Goal: Check status: Check status

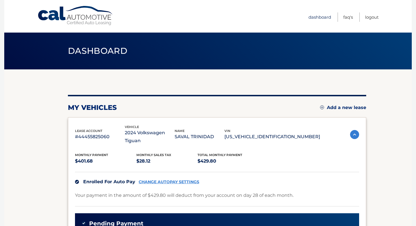
click at [320, 17] on link "Dashboard" at bounding box center [320, 16] width 23 height 9
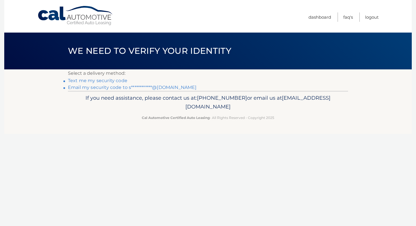
click at [101, 81] on link "Text me my security code" at bounding box center [97, 80] width 59 height 5
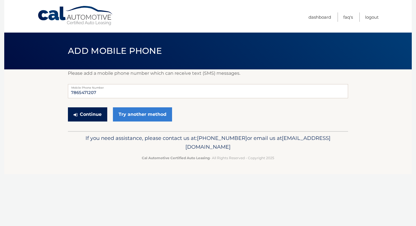
click at [99, 115] on button "Continue" at bounding box center [87, 114] width 39 height 14
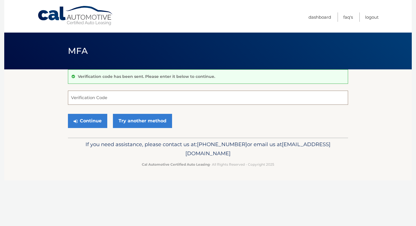
click at [97, 99] on input "Verification Code" at bounding box center [208, 98] width 280 height 14
type input "995910"
click at [93, 123] on button "Continue" at bounding box center [87, 121] width 39 height 14
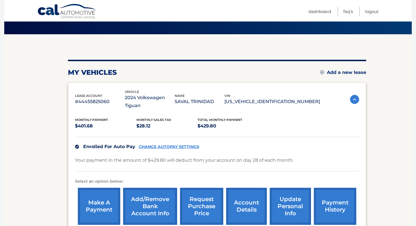
scroll to position [35, 0]
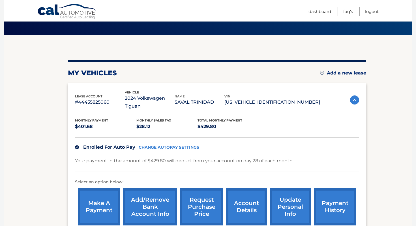
click at [254, 199] on link "account details" at bounding box center [246, 206] width 41 height 37
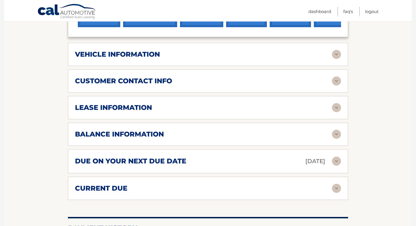
scroll to position [241, 0]
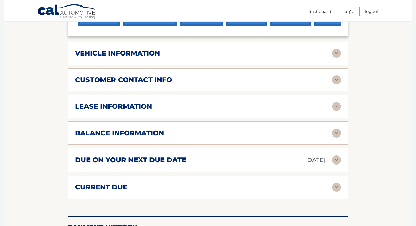
click at [339, 132] on img at bounding box center [336, 133] width 9 height 9
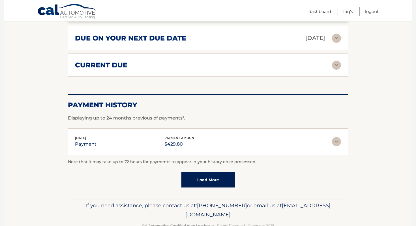
scroll to position [431, 0]
click at [337, 140] on img at bounding box center [336, 141] width 9 height 9
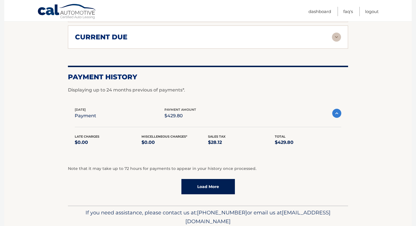
scroll to position [461, 0]
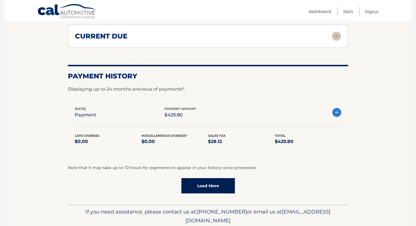
click at [214, 184] on link "Load More" at bounding box center [209, 185] width 54 height 15
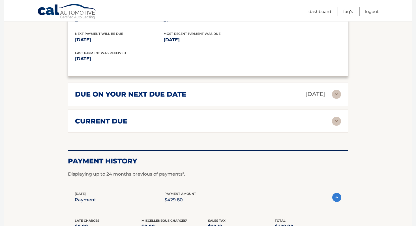
scroll to position [371, 0]
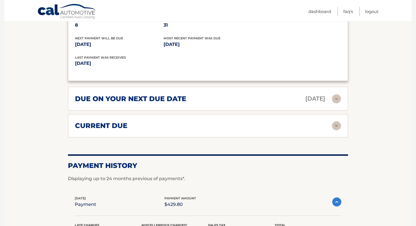
click at [338, 99] on img at bounding box center [336, 98] width 9 height 9
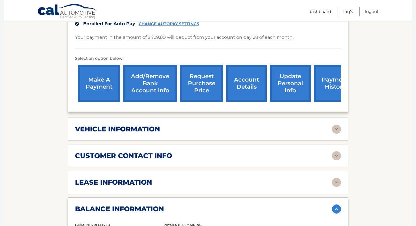
scroll to position [165, 0]
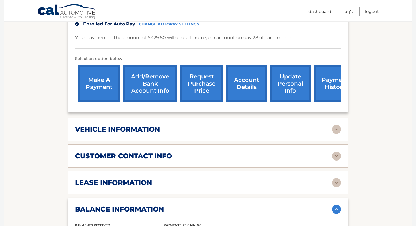
click at [328, 91] on link "payment history" at bounding box center [335, 83] width 42 height 37
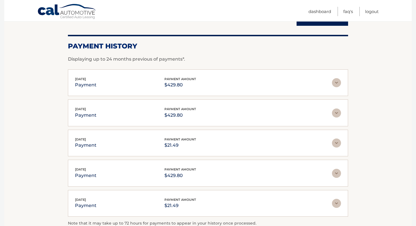
scroll to position [115, 0]
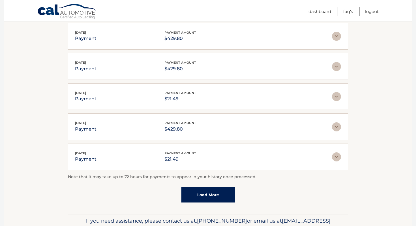
click at [334, 66] on img at bounding box center [336, 66] width 9 height 9
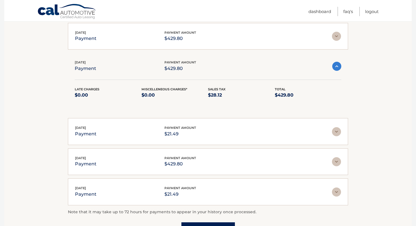
click at [338, 65] on img at bounding box center [337, 66] width 9 height 9
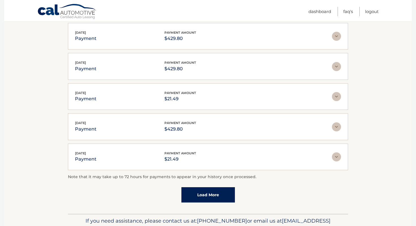
click at [341, 34] on img at bounding box center [336, 36] width 9 height 9
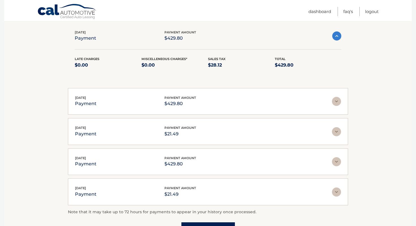
click at [339, 101] on img at bounding box center [336, 101] width 9 height 9
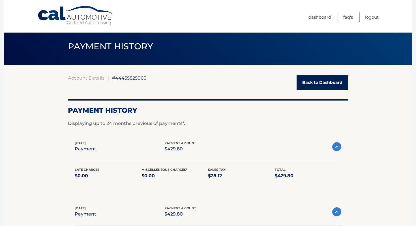
scroll to position [0, 0]
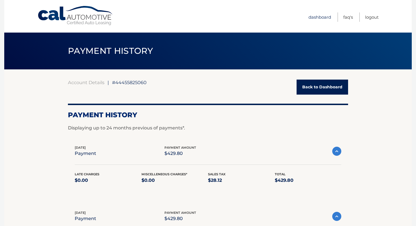
click at [320, 16] on link "Dashboard" at bounding box center [320, 16] width 23 height 9
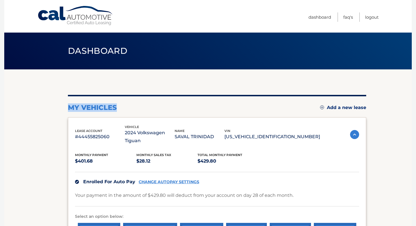
drag, startPoint x: 117, startPoint y: 107, endPoint x: 67, endPoint y: 104, distance: 50.8
click at [67, 105] on section "my vehicles Add a new lease lease account #44455825060 vehicle 2024 Volkswagen …" at bounding box center [208, 178] width 408 height 218
click at [147, 108] on div "my vehicles Add a new lease" at bounding box center [217, 107] width 299 height 8
drag, startPoint x: 118, startPoint y: 108, endPoint x: 52, endPoint y: 109, distance: 66.6
click at [52, 109] on section "my vehicles Add a new lease lease account #44455825060 vehicle 2024 Volkswagen …" at bounding box center [208, 178] width 408 height 218
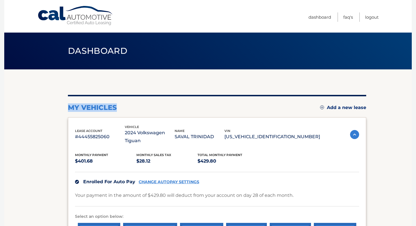
click at [66, 108] on section "my vehicles Add a new lease lease account #44455825060 vehicle 2024 Volkswagen …" at bounding box center [208, 178] width 408 height 218
drag, startPoint x: 119, startPoint y: 108, endPoint x: 53, endPoint y: 111, distance: 66.1
click at [53, 111] on section "my vehicles Add a new lease lease account #44455825060 vehicle 2024 Volkswagen …" at bounding box center [208, 178] width 408 height 218
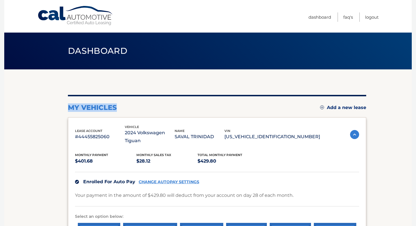
drag, startPoint x: 118, startPoint y: 109, endPoint x: 67, endPoint y: 100, distance: 51.2
click at [67, 100] on section "my vehicles Add a new lease lease account #44455825060 vehicle 2024 Volkswagen …" at bounding box center [208, 178] width 408 height 218
click at [58, 103] on section "my vehicles Add a new lease lease account #44455825060 vehicle 2024 Volkswagen …" at bounding box center [208, 178] width 408 height 218
drag, startPoint x: 119, startPoint y: 108, endPoint x: 40, endPoint y: 104, distance: 79.4
click at [40, 104] on section "my vehicles Add a new lease lease account #44455825060 vehicle 2024 Volkswagen …" at bounding box center [208, 178] width 408 height 218
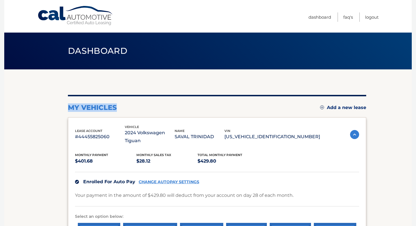
click at [40, 104] on section "my vehicles Add a new lease lease account #44455825060 vehicle 2024 Volkswagen …" at bounding box center [208, 178] width 408 height 218
drag, startPoint x: 117, startPoint y: 108, endPoint x: 48, endPoint y: 107, distance: 68.6
click at [48, 107] on section "my vehicles Add a new lease lease account #44455825060 vehicle 2024 Volkswagen …" at bounding box center [208, 178] width 408 height 218
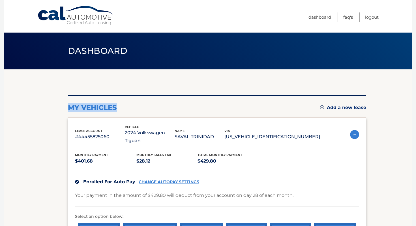
drag, startPoint x: 118, startPoint y: 108, endPoint x: 16, endPoint y: 93, distance: 103.1
click at [17, 94] on section "my vehicles Add a new lease lease account #44455825060 vehicle 2024 Volkswagen …" at bounding box center [208, 178] width 408 height 218
click at [42, 104] on section "my vehicles Add a new lease lease account #44455825060 vehicle 2024 Volkswagen …" at bounding box center [208, 178] width 408 height 218
drag, startPoint x: 116, startPoint y: 107, endPoint x: 52, endPoint y: 117, distance: 65.3
click at [52, 117] on section "my vehicles Add a new lease lease account #44455825060 vehicle 2024 Volkswagen …" at bounding box center [208, 178] width 408 height 218
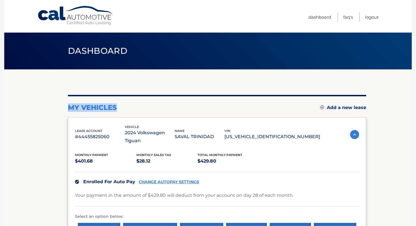
click at [52, 117] on section "my vehicles Add a new lease lease account #44455825060 vehicle 2024 Volkswagen …" at bounding box center [208, 178] width 408 height 218
drag, startPoint x: 118, startPoint y: 108, endPoint x: 46, endPoint y: 104, distance: 71.8
click at [48, 105] on section "my vehicles Add a new lease lease account #44455825060 vehicle 2024 Volkswagen …" at bounding box center [208, 178] width 408 height 218
click at [51, 137] on section "my vehicles Add a new lease lease account #44455825060 vehicle 2024 Volkswagen …" at bounding box center [208, 178] width 408 height 218
drag, startPoint x: 119, startPoint y: 108, endPoint x: 22, endPoint y: 106, distance: 97.5
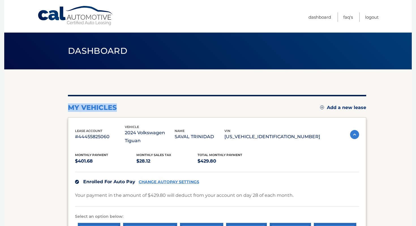
click at [22, 106] on section "my vehicles Add a new lease lease account #44455825060 vehicle 2024 Volkswagen …" at bounding box center [208, 178] width 408 height 218
click at [37, 146] on section "my vehicles Add a new lease lease account #44455825060 vehicle 2024 Volkswagen …" at bounding box center [208, 178] width 408 height 218
drag, startPoint x: 117, startPoint y: 110, endPoint x: 33, endPoint y: 100, distance: 84.5
click at [33, 100] on section "my vehicles Add a new lease lease account #44455825060 vehicle 2024 Volkswagen …" at bounding box center [208, 178] width 408 height 218
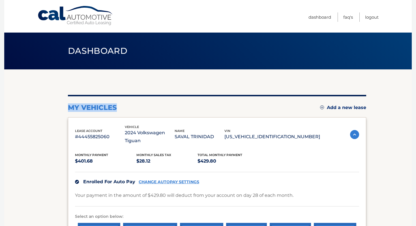
drag, startPoint x: 118, startPoint y: 108, endPoint x: 54, endPoint y: 101, distance: 64.1
click at [54, 101] on section "my vehicles Add a new lease lease account #44455825060 vehicle 2024 Volkswagen …" at bounding box center [208, 178] width 408 height 218
click at [51, 111] on section "my vehicles Add a new lease lease account #44455825060 vehicle 2024 Volkswagen …" at bounding box center [208, 178] width 408 height 218
drag, startPoint x: 117, startPoint y: 109, endPoint x: 43, endPoint y: 100, distance: 75.1
click at [43, 100] on section "my vehicles Add a new lease lease account #44455825060 vehicle 2024 Volkswagen …" at bounding box center [208, 178] width 408 height 218
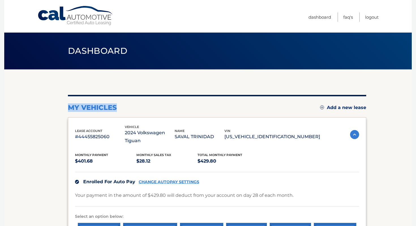
click at [50, 112] on section "my vehicles Add a new lease lease account #44455825060 vehicle 2024 Volkswagen …" at bounding box center [208, 178] width 408 height 218
drag, startPoint x: 117, startPoint y: 107, endPoint x: 25, endPoint y: 111, distance: 92.5
click at [25, 111] on section "my vehicles Add a new lease lease account #44455825060 vehicle 2024 Volkswagen …" at bounding box center [208, 178] width 408 height 218
click at [35, 116] on section "my vehicles Add a new lease lease account #44455825060 vehicle 2024 Volkswagen …" at bounding box center [208, 178] width 408 height 218
drag, startPoint x: 119, startPoint y: 108, endPoint x: 38, endPoint y: 107, distance: 81.0
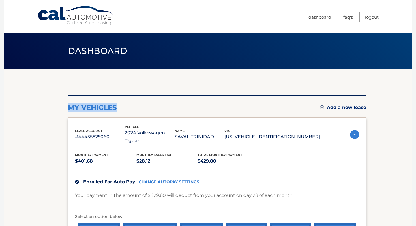
click at [38, 107] on section "my vehicles Add a new lease lease account #44455825060 vehicle 2024 Volkswagen …" at bounding box center [208, 178] width 408 height 218
click at [42, 111] on section "my vehicles Add a new lease lease account #44455825060 vehicle 2024 Volkswagen …" at bounding box center [208, 178] width 408 height 218
drag, startPoint x: 116, startPoint y: 109, endPoint x: 41, endPoint y: 99, distance: 75.5
click at [41, 99] on section "my vehicles Add a new lease lease account #44455825060 vehicle 2024 Volkswagen …" at bounding box center [208, 178] width 408 height 218
click at [41, 109] on section "my vehicles Add a new lease lease account #44455825060 vehicle 2024 Volkswagen …" at bounding box center [208, 178] width 408 height 218
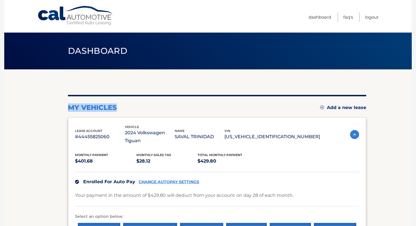
drag, startPoint x: 117, startPoint y: 108, endPoint x: 36, endPoint y: 107, distance: 81.3
click at [36, 107] on section "my vehicles Add a new lease lease account #44455825060 vehicle 2024 Volkswagen …" at bounding box center [208, 178] width 408 height 218
click at [39, 125] on section "my vehicles Add a new lease lease account #44455825060 vehicle 2024 Volkswagen …" at bounding box center [208, 178] width 408 height 218
drag, startPoint x: 118, startPoint y: 109, endPoint x: 26, endPoint y: 106, distance: 92.1
click at [26, 106] on section "my vehicles Add a new lease lease account #44455825060 vehicle 2024 Volkswagen …" at bounding box center [208, 178] width 408 height 218
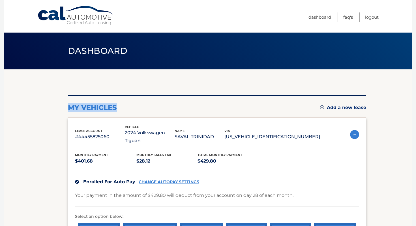
click at [39, 128] on section "my vehicles Add a new lease lease account #44455825060 vehicle 2024 Volkswagen …" at bounding box center [208, 178] width 408 height 218
drag, startPoint x: 117, startPoint y: 108, endPoint x: 14, endPoint y: 108, distance: 103.7
click at [14, 108] on section "my vehicles Add a new lease lease account #44455825060 vehicle 2024 Volkswagen …" at bounding box center [208, 178] width 408 height 218
click at [25, 131] on section "my vehicles Add a new lease lease account #44455825060 vehicle 2024 Volkswagen …" at bounding box center [208, 178] width 408 height 218
drag, startPoint x: 118, startPoint y: 107, endPoint x: 37, endPoint y: 104, distance: 80.8
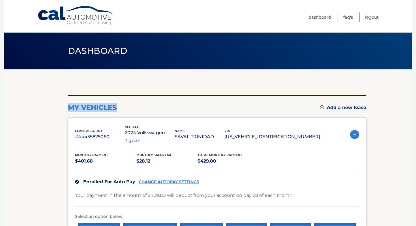
click at [37, 104] on section "my vehicles Add a new lease lease account #44455825060 vehicle 2024 Volkswagen …" at bounding box center [208, 178] width 408 height 218
click at [44, 137] on section "my vehicles Add a new lease lease account #44455825060 vehicle 2024 Volkswagen …" at bounding box center [208, 178] width 408 height 218
drag, startPoint x: 118, startPoint y: 109, endPoint x: 29, endPoint y: 106, distance: 89.0
click at [29, 106] on section "my vehicles Add a new lease lease account #44455825060 vehicle 2024 Volkswagen …" at bounding box center [208, 178] width 408 height 218
click at [33, 130] on section "my vehicles Add a new lease lease account #44455825060 vehicle 2024 Volkswagen …" at bounding box center [208, 178] width 408 height 218
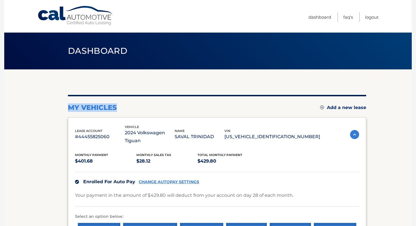
drag, startPoint x: 117, startPoint y: 108, endPoint x: 12, endPoint y: 103, distance: 104.9
click at [12, 103] on section "my vehicles Add a new lease lease account #44455825060 vehicle 2024 Volkswagen …" at bounding box center [208, 178] width 408 height 218
click at [26, 135] on section "my vehicles Add a new lease lease account #44455825060 vehicle 2024 Volkswagen …" at bounding box center [208, 178] width 408 height 218
drag, startPoint x: 118, startPoint y: 108, endPoint x: 0, endPoint y: 93, distance: 118.8
click at [0, 93] on body "Cal Automotive Menu Dashboard FAQ's Logout" at bounding box center [208, 113] width 416 height 226
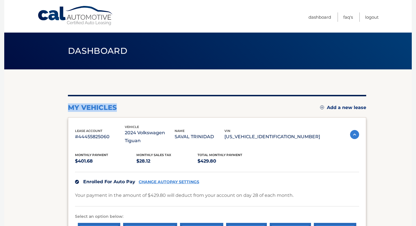
click at [38, 140] on section "my vehicles Add a new lease lease account #44455825060 vehicle 2024 Volkswagen …" at bounding box center [208, 178] width 408 height 218
drag, startPoint x: 116, startPoint y: 108, endPoint x: 25, endPoint y: 107, distance: 90.9
click at [26, 107] on section "my vehicles Add a new lease lease account #44455825060 vehicle 2024 Volkswagen …" at bounding box center [208, 178] width 408 height 218
click at [43, 135] on section "my vehicles Add a new lease lease account #44455825060 vehicle 2024 Volkswagen …" at bounding box center [208, 178] width 408 height 218
drag, startPoint x: 117, startPoint y: 108, endPoint x: 0, endPoint y: 109, distance: 116.7
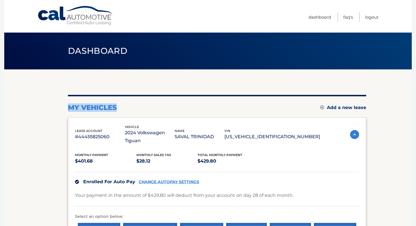
click at [0, 109] on body "Cal Automotive Menu Dashboard FAQ's Logout" at bounding box center [208, 113] width 416 height 226
click at [53, 166] on section "my vehicles Add a new lease lease account #44455825060 vehicle 2024 Volkswagen …" at bounding box center [208, 178] width 408 height 218
drag, startPoint x: 118, startPoint y: 109, endPoint x: 15, endPoint y: 110, distance: 102.9
click at [15, 110] on section "my vehicles Add a new lease lease account #44455825060 vehicle 2024 Volkswagen …" at bounding box center [208, 178] width 408 height 218
click at [26, 132] on section "my vehicles Add a new lease lease account #44455825060 vehicle 2024 Volkswagen …" at bounding box center [208, 178] width 408 height 218
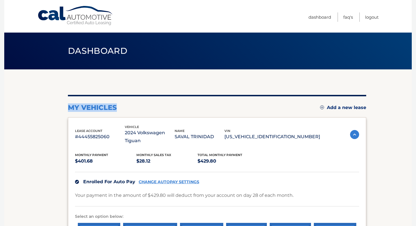
drag, startPoint x: 117, startPoint y: 109, endPoint x: 0, endPoint y: 101, distance: 117.3
click at [0, 101] on body "Cal Automotive Menu Dashboard FAQ's Logout" at bounding box center [208, 113] width 416 height 226
click at [36, 143] on section "my vehicles Add a new lease lease account #44455825060 vehicle 2024 Volkswagen …" at bounding box center [208, 178] width 408 height 218
drag, startPoint x: 118, startPoint y: 109, endPoint x: 26, endPoint y: 110, distance: 91.5
click at [26, 110] on section "my vehicles Add a new lease lease account #44455825060 vehicle 2024 Volkswagen …" at bounding box center [208, 178] width 408 height 218
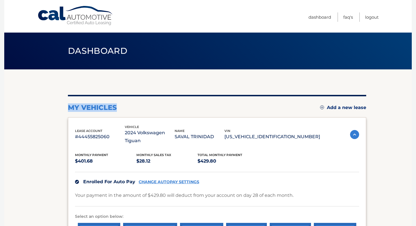
click at [41, 135] on section "my vehicles Add a new lease lease account #44455825060 vehicle 2024 Volkswagen …" at bounding box center [208, 178] width 408 height 218
drag, startPoint x: 117, startPoint y: 109, endPoint x: 39, endPoint y: 112, distance: 78.0
click at [39, 112] on section "my vehicles Add a new lease lease account #44455825060 vehicle 2024 Volkswagen …" at bounding box center [208, 178] width 408 height 218
click at [56, 131] on section "my vehicles Add a new lease lease account #44455825060 vehicle 2024 Volkswagen …" at bounding box center [208, 178] width 408 height 218
drag, startPoint x: 117, startPoint y: 108, endPoint x: 46, endPoint y: 111, distance: 70.9
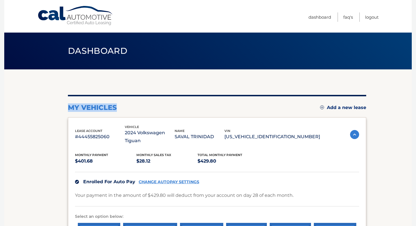
click at [46, 111] on section "my vehicles Add a new lease lease account #44455825060 vehicle 2024 Volkswagen …" at bounding box center [208, 178] width 408 height 218
click at [29, 118] on section "my vehicles Add a new lease lease account #44455825060 vehicle 2024 Volkswagen …" at bounding box center [208, 178] width 408 height 218
drag, startPoint x: 66, startPoint y: 107, endPoint x: 364, endPoint y: 105, distance: 298.1
click at [364, 105] on section "my vehicles Add a new lease lease account #44455825060 vehicle 2024 Volkswagen …" at bounding box center [208, 178] width 408 height 218
click at [56, 105] on section "my vehicles Add a new lease lease account #44455825060 vehicle 2024 Volkswagen …" at bounding box center [208, 178] width 408 height 218
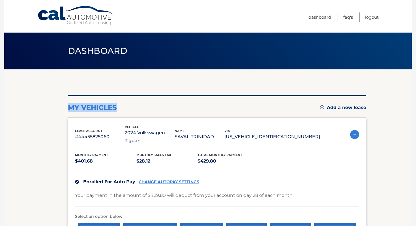
drag, startPoint x: 368, startPoint y: 107, endPoint x: 256, endPoint y: 87, distance: 113.7
click at [256, 88] on section "my vehicles Add a new lease lease account #44455825060 vehicle 2024 Volkswagen …" at bounding box center [208, 178] width 408 height 218
click at [25, 133] on section "my vehicles Add a new lease lease account #44455825060 vehicle 2024 Volkswagen …" at bounding box center [208, 178] width 408 height 218
drag, startPoint x: 67, startPoint y: 107, endPoint x: 118, endPoint y: 107, distance: 50.7
click at [118, 107] on section "my vehicles Add a new lease lease account #44455825060 vehicle 2024 Volkswagen …" at bounding box center [208, 178] width 408 height 218
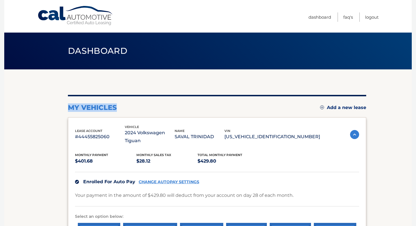
click at [118, 107] on div "my vehicles Add a new lease" at bounding box center [217, 107] width 299 height 8
drag, startPoint x: 366, startPoint y: 108, endPoint x: 327, endPoint y: 106, distance: 38.6
click at [327, 106] on section "my vehicles Add a new lease lease account #44455825060 vehicle 2024 Volkswagen …" at bounding box center [208, 178] width 408 height 218
click at [390, 97] on section "my vehicles Add a new lease lease account #44455825060 vehicle 2024 Volkswagen …" at bounding box center [208, 178] width 408 height 218
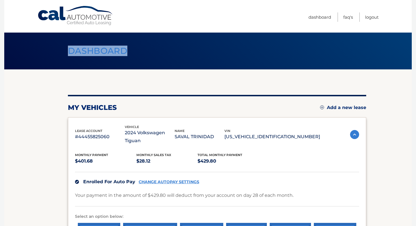
drag, startPoint x: 67, startPoint y: 50, endPoint x: 144, endPoint y: 57, distance: 77.4
click at [144, 57] on header "Dashboard" at bounding box center [208, 51] width 280 height 37
click at [82, 84] on div "my vehicles Add a new lease lease account #44455825060 vehicle 2024 Volkswagen …" at bounding box center [217, 178] width 299 height 218
drag, startPoint x: 129, startPoint y: 51, endPoint x: 54, endPoint y: 49, distance: 75.4
click at [54, 49] on div "Dashboard" at bounding box center [208, 51] width 408 height 37
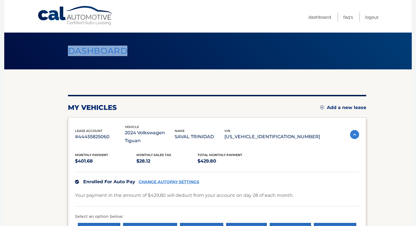
click at [50, 85] on section "my vehicles Add a new lease lease account #44455825060 vehicle 2024 Volkswagen …" at bounding box center [208, 178] width 408 height 218
drag, startPoint x: 128, startPoint y: 51, endPoint x: 64, endPoint y: 51, distance: 64.3
click at [64, 51] on h1 "Dashboard" at bounding box center [98, 51] width 72 height 15
click at [49, 106] on section "my vehicles Add a new lease lease account #44455825060 vehicle 2024 Volkswagen …" at bounding box center [208, 178] width 408 height 218
drag, startPoint x: 69, startPoint y: 50, endPoint x: 128, endPoint y: 48, distance: 59.2
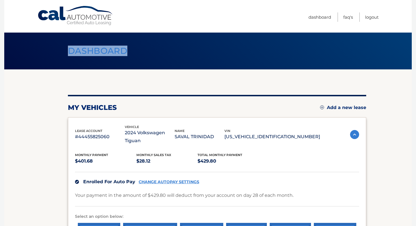
click at [128, 48] on h1 "Dashboard" at bounding box center [98, 51] width 72 height 15
click at [56, 86] on section "my vehicles Add a new lease lease account #44455825060 vehicle 2024 Volkswagen …" at bounding box center [208, 178] width 408 height 218
drag, startPoint x: 127, startPoint y: 51, endPoint x: 80, endPoint y: 41, distance: 48.5
click at [80, 44] on h1 "Dashboard" at bounding box center [98, 51] width 72 height 15
click at [56, 81] on section "my vehicles Add a new lease lease account #44455825060 vehicle 2024 Volkswagen …" at bounding box center [208, 178] width 408 height 218
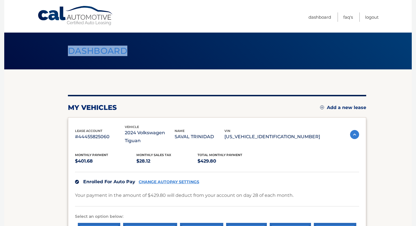
drag, startPoint x: 127, startPoint y: 52, endPoint x: 54, endPoint y: 48, distance: 73.2
click at [54, 48] on div "Dashboard" at bounding box center [208, 51] width 408 height 37
click at [59, 101] on section "my vehicles Add a new lease lease account #44455825060 vehicle 2024 Volkswagen …" at bounding box center [208, 178] width 408 height 218
drag, startPoint x: 67, startPoint y: 50, endPoint x: 131, endPoint y: 51, distance: 63.5
click at [131, 51] on h1 "Dashboard" at bounding box center [98, 51] width 72 height 15
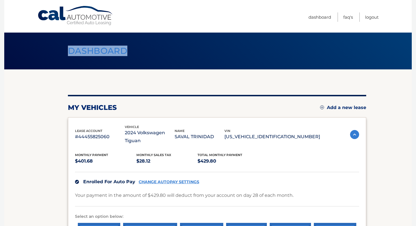
click at [52, 85] on section "my vehicles Add a new lease lease account #44455825060 vehicle 2024 Volkswagen …" at bounding box center [208, 178] width 408 height 218
drag, startPoint x: 127, startPoint y: 51, endPoint x: 69, endPoint y: 45, distance: 58.4
click at [69, 46] on h1 "Dashboard" at bounding box center [98, 51] width 72 height 15
click at [50, 107] on section "my vehicles Add a new lease lease account #44455825060 vehicle 2024 Volkswagen …" at bounding box center [208, 178] width 408 height 218
drag, startPoint x: 127, startPoint y: 50, endPoint x: 67, endPoint y: 47, distance: 60.4
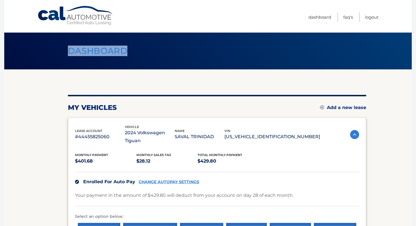
click at [67, 47] on h1 "Dashboard" at bounding box center [98, 51] width 72 height 15
click at [62, 83] on section "my vehicles Add a new lease lease account #44455825060 vehicle 2024 Volkswagen …" at bounding box center [208, 178] width 408 height 218
drag, startPoint x: 67, startPoint y: 50, endPoint x: 136, endPoint y: 50, distance: 69.1
click at [136, 50] on header "Dashboard" at bounding box center [208, 51] width 280 height 37
click at [55, 84] on section "my vehicles Add a new lease lease account #44455825060 vehicle 2024 Volkswagen …" at bounding box center [208, 178] width 408 height 218
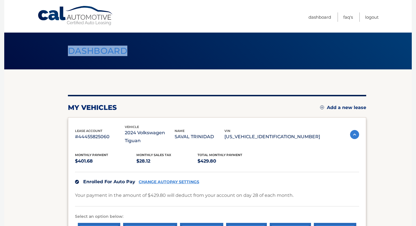
drag, startPoint x: 127, startPoint y: 50, endPoint x: 69, endPoint y: 51, distance: 58.6
click at [69, 51] on h1 "Dashboard" at bounding box center [98, 51] width 72 height 15
click at [146, 25] on nav "Menu Dashboard FAQ's Logout" at bounding box center [248, 16] width 261 height 33
drag, startPoint x: 128, startPoint y: 52, endPoint x: 67, endPoint y: 48, distance: 60.7
click at [67, 48] on h1 "Dashboard" at bounding box center [98, 51] width 72 height 15
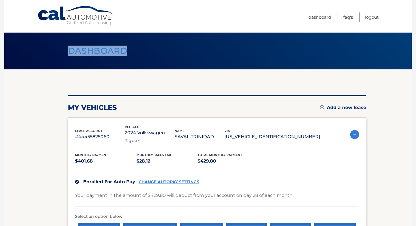
click at [145, 24] on nav "Menu Dashboard FAQ's Logout" at bounding box center [248, 16] width 261 height 33
drag, startPoint x: 107, startPoint y: 52, endPoint x: 177, endPoint y: 47, distance: 69.6
click at [177, 47] on header "Dashboard" at bounding box center [208, 51] width 280 height 37
click at [160, 81] on div "my vehicles Add a new lease lease account #44455825060 vehicle 2024 Volkswagen …" at bounding box center [217, 178] width 299 height 218
drag, startPoint x: 84, startPoint y: 52, endPoint x: 114, endPoint y: 53, distance: 30.1
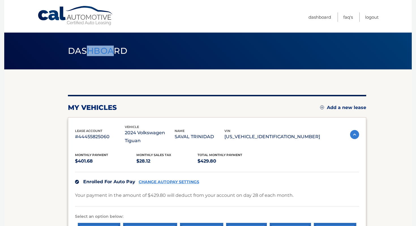
click at [114, 53] on span "Dashboard" at bounding box center [97, 51] width 59 height 10
click at [58, 79] on section "my vehicles Add a new lease lease account #44455825060 vehicle 2024 Volkswagen …" at bounding box center [208, 178] width 408 height 218
drag, startPoint x: 67, startPoint y: 50, endPoint x: 135, endPoint y: 50, distance: 68.3
click at [135, 50] on header "Dashboard" at bounding box center [208, 51] width 280 height 37
